Goal: Information Seeking & Learning: Learn about a topic

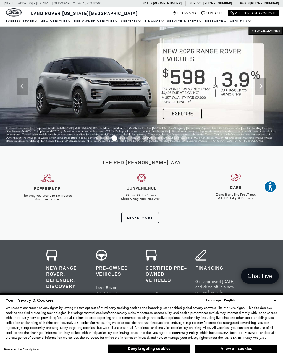
click at [0, 0] on link "Defender 110" at bounding box center [0, 0] width 0 height 0
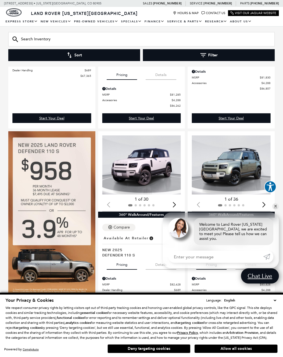
scroll to position [189, 0]
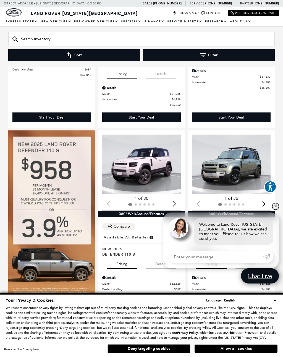
click at [276, 210] on link "✕" at bounding box center [276, 206] width 7 height 7
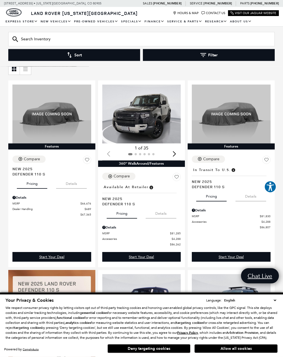
scroll to position [49, 0]
click at [201, 209] on div "Details" at bounding box center [231, 210] width 79 height 5
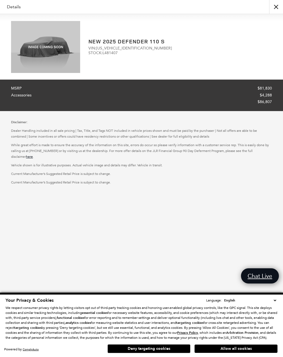
click at [277, 8] on button "close" at bounding box center [276, 7] width 14 height 14
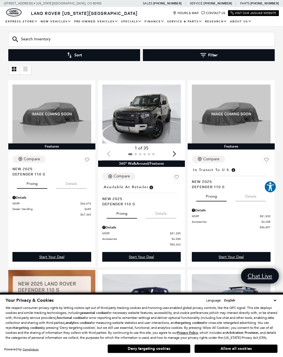
scroll to position [0, 0]
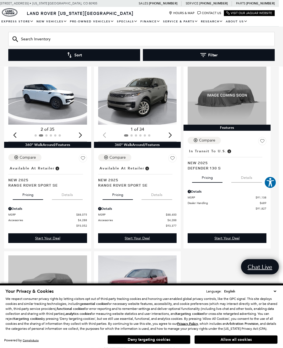
scroll to position [1043, 4]
click at [172, 136] on div "Next slide" at bounding box center [170, 135] width 7 height 12
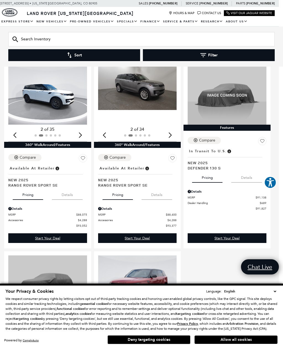
click at [172, 134] on div "Next slide" at bounding box center [170, 135] width 7 height 12
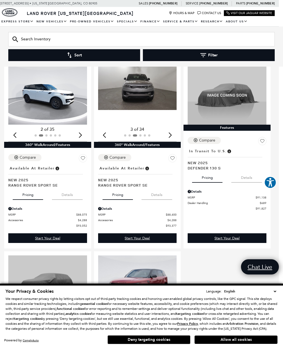
click at [170, 137] on div "Next slide" at bounding box center [170, 135] width 7 height 12
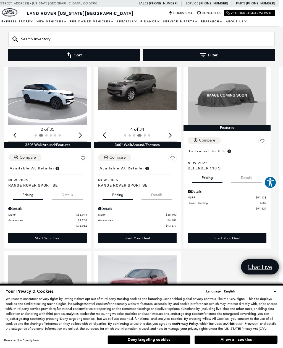
click at [168, 136] on div "Next slide" at bounding box center [170, 135] width 7 height 12
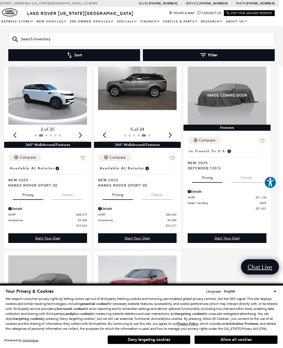
click at [171, 137] on div "Next slide" at bounding box center [170, 135] width 7 height 12
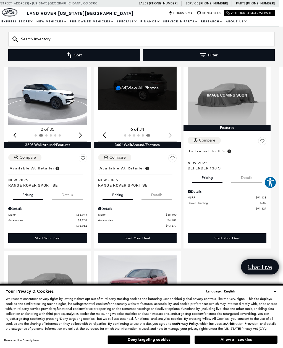
click at [137, 103] on div "(34) View All Photos" at bounding box center [137, 88] width 79 height 44
click at [167, 133] on div "6 of 34" at bounding box center [137, 129] width 79 height 6
click at [168, 137] on div at bounding box center [137, 136] width 79 height 6
click at [136, 103] on div "(34) View All Photos" at bounding box center [137, 88] width 79 height 44
click at [134, 87] on link "(34) View All Photos" at bounding box center [137, 87] width 43 height 5
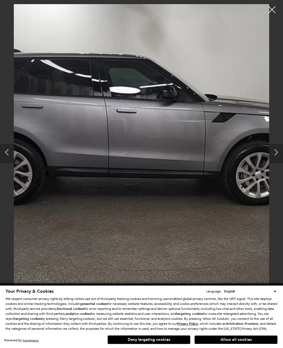
click at [270, 15] on div at bounding box center [272, 10] width 14 height 14
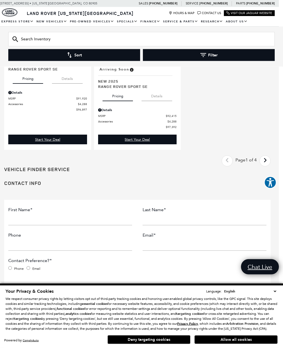
click at [267, 165] on icon "next page" at bounding box center [266, 160] width 4 height 9
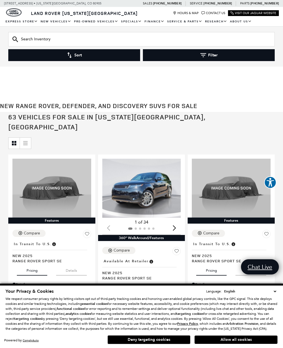
scroll to position [1349, 4]
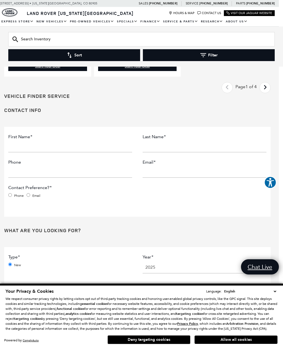
scroll to position [0, 4]
